Goal: Register for event/course

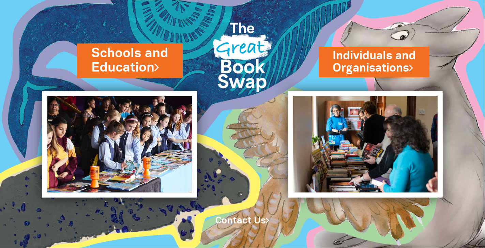
click at [127, 65] on link "Schools and Education" at bounding box center [129, 61] width 77 height 32
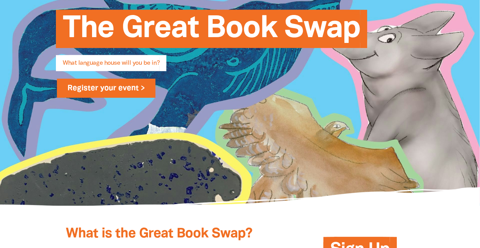
click at [108, 87] on link "Register your event >" at bounding box center [106, 88] width 99 height 19
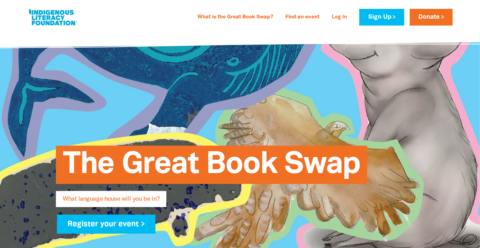
scroll to position [136, 0]
